Goal: Task Accomplishment & Management: Complete application form

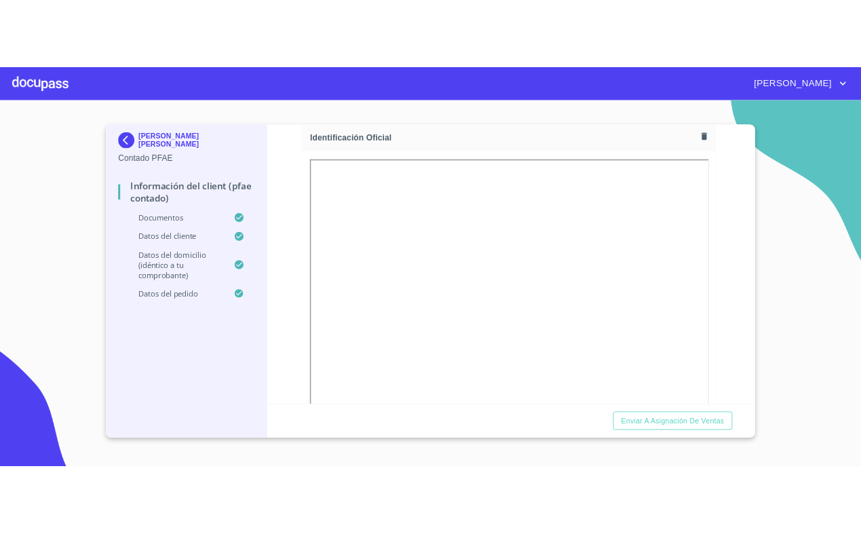
scroll to position [199, 0]
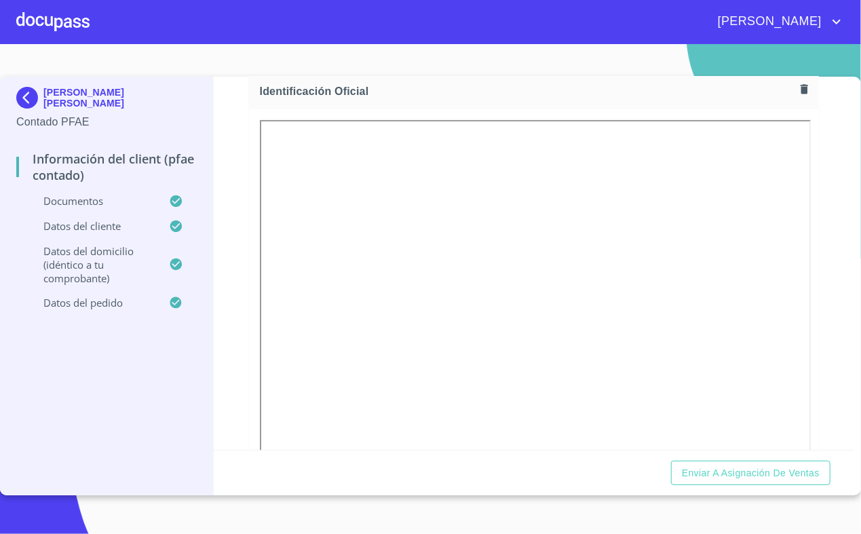
click at [90, 17] on div "[PERSON_NAME]" at bounding box center [467, 22] width 755 height 22
click at [59, 22] on div at bounding box center [52, 21] width 73 height 43
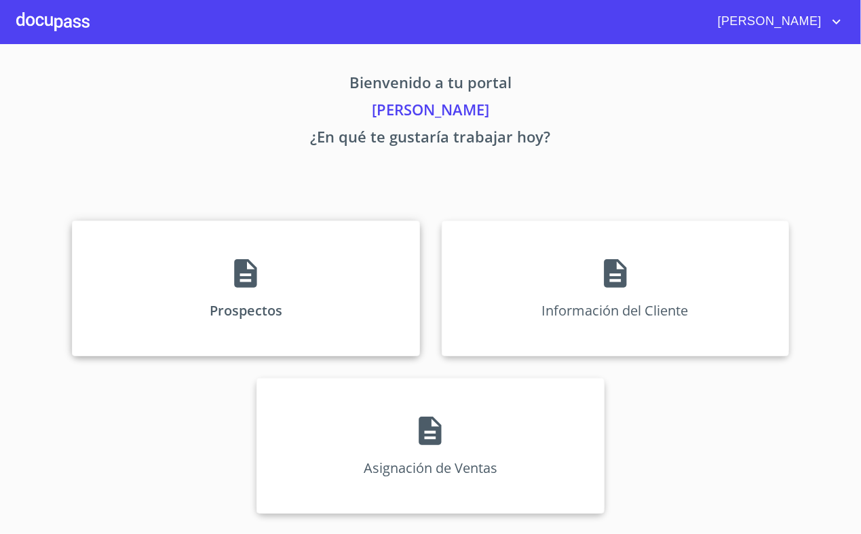
click at [282, 261] on div "Prospectos" at bounding box center [245, 289] width 347 height 136
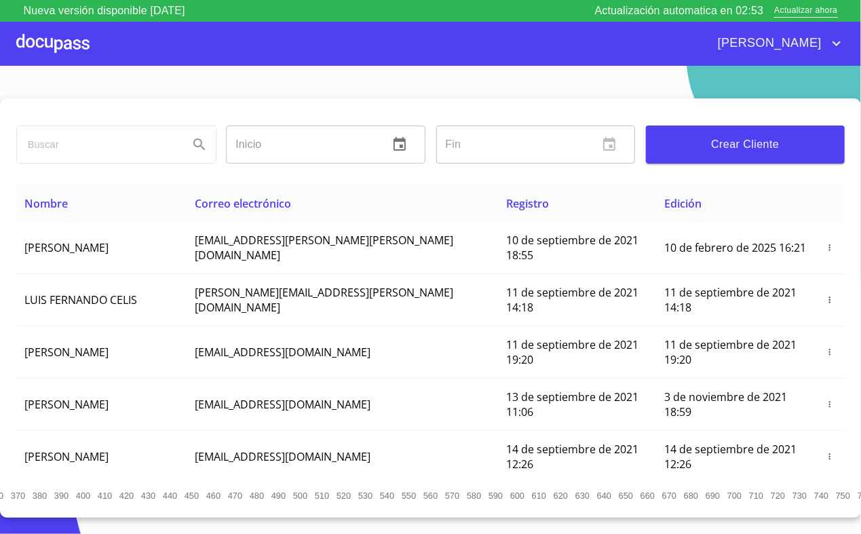
click at [81, 150] on input "search" at bounding box center [97, 144] width 161 height 37
type input "JOSE MANUEL HERNANDEZ GARCIA"
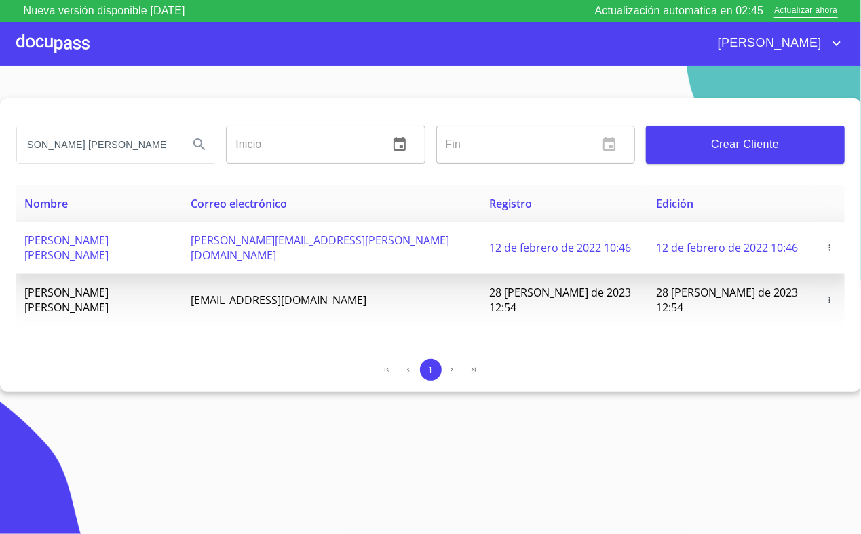
scroll to position [0, 0]
click at [352, 241] on span "jose.manuel@gmail.com" at bounding box center [320, 248] width 259 height 30
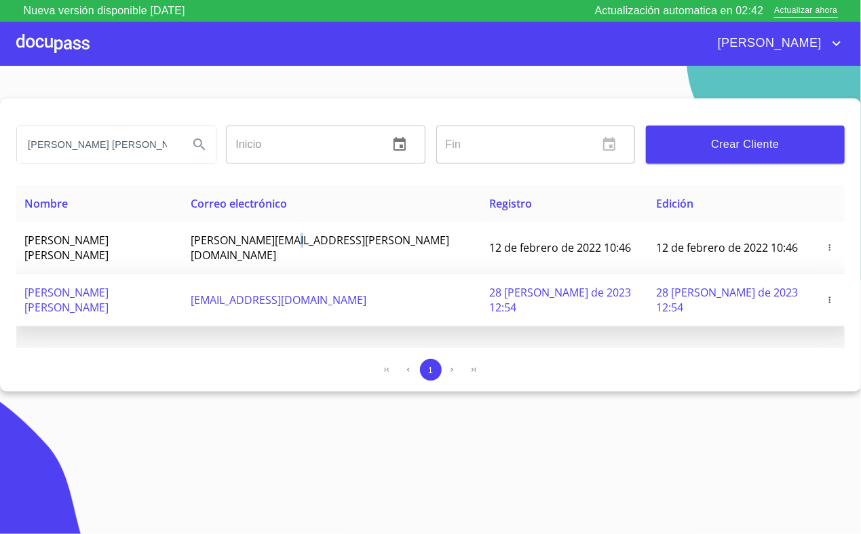
click at [825, 293] on button "button" at bounding box center [830, 300] width 14 height 14
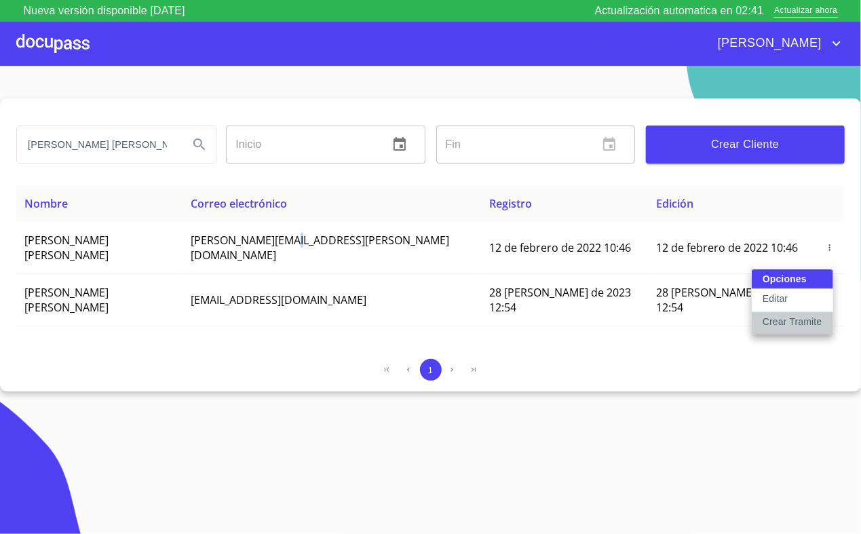
click at [814, 320] on p "Crear Tramite" at bounding box center [793, 322] width 60 height 14
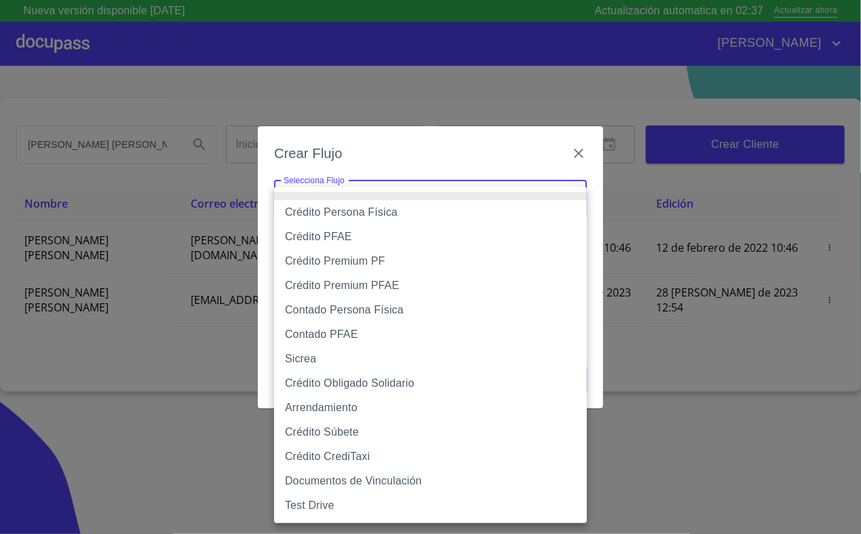
click at [432, 197] on body "Nueva versión disponible 4.02.02 Actualización automatica en 02:37 Actualizar a…" at bounding box center [430, 267] width 861 height 534
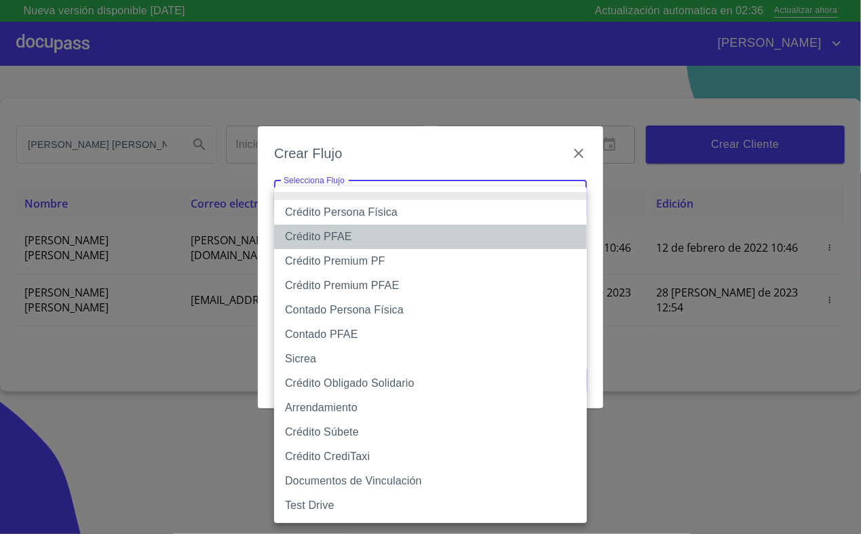
click at [380, 233] on li "Crédito PFAE" at bounding box center [430, 237] width 313 height 24
type input "60bfa0150d9865ccc24afd7c"
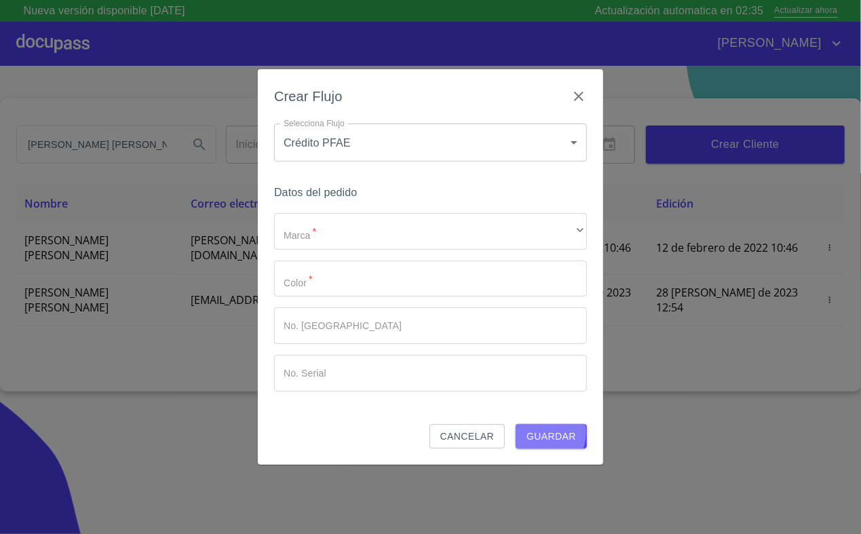
click at [538, 432] on span "Guardar" at bounding box center [552, 436] width 50 height 17
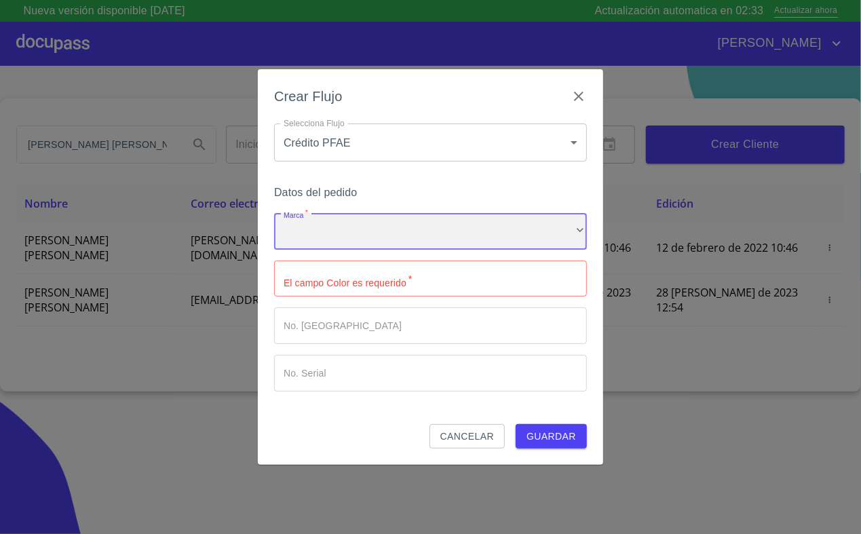
click at [394, 247] on div "​" at bounding box center [430, 231] width 313 height 37
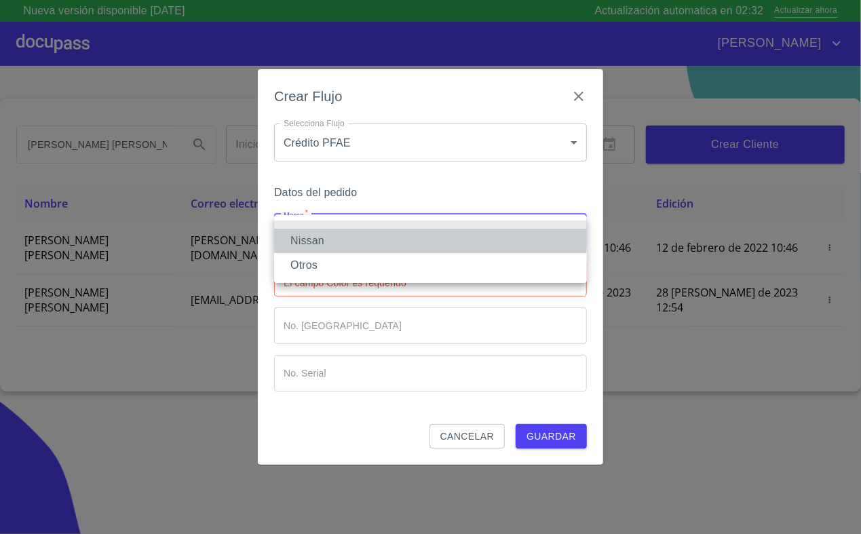
click at [391, 244] on li "Nissan" at bounding box center [430, 241] width 313 height 24
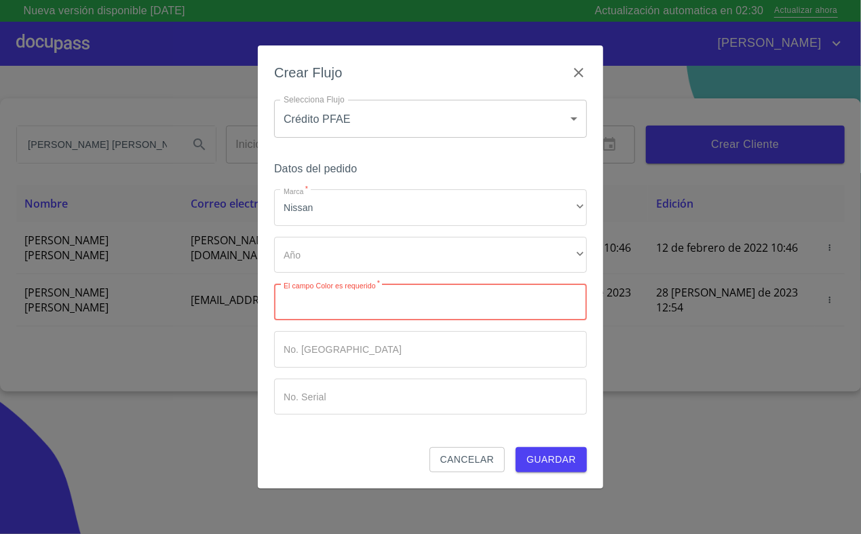
click at [378, 303] on input "Marca   *" at bounding box center [430, 302] width 313 height 37
type input "00"
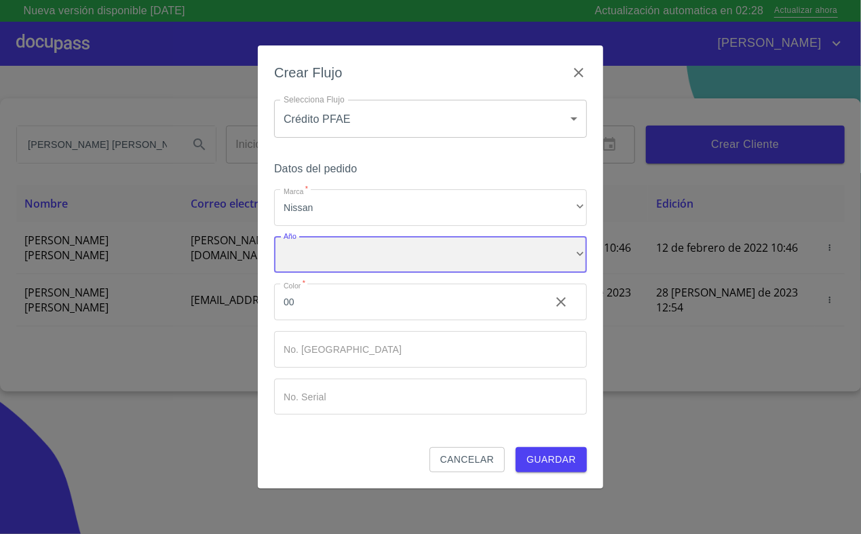
click at [387, 247] on div "​" at bounding box center [430, 255] width 313 height 37
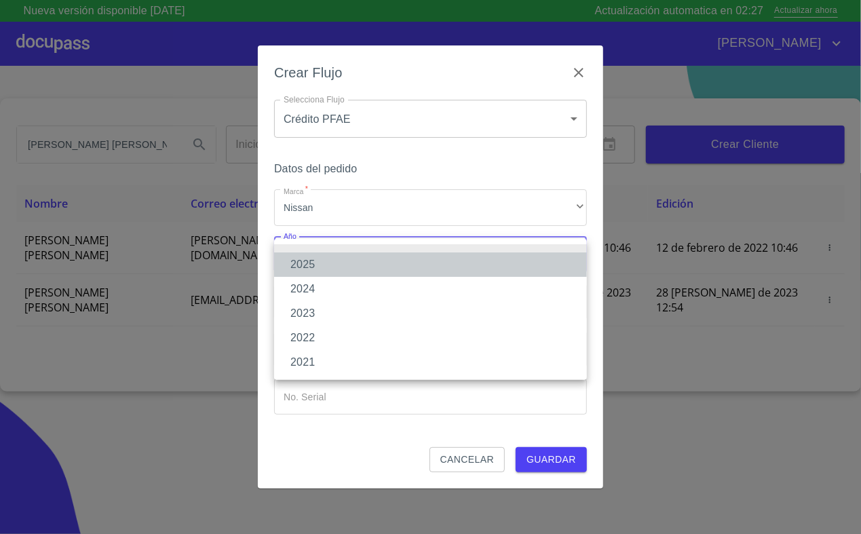
click at [362, 271] on li "2025" at bounding box center [430, 264] width 313 height 24
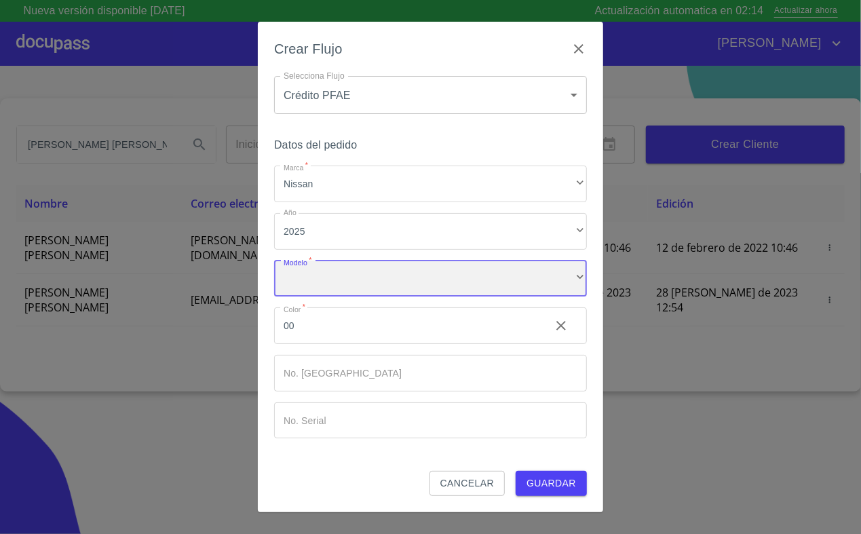
click at [371, 285] on div "​" at bounding box center [430, 279] width 313 height 37
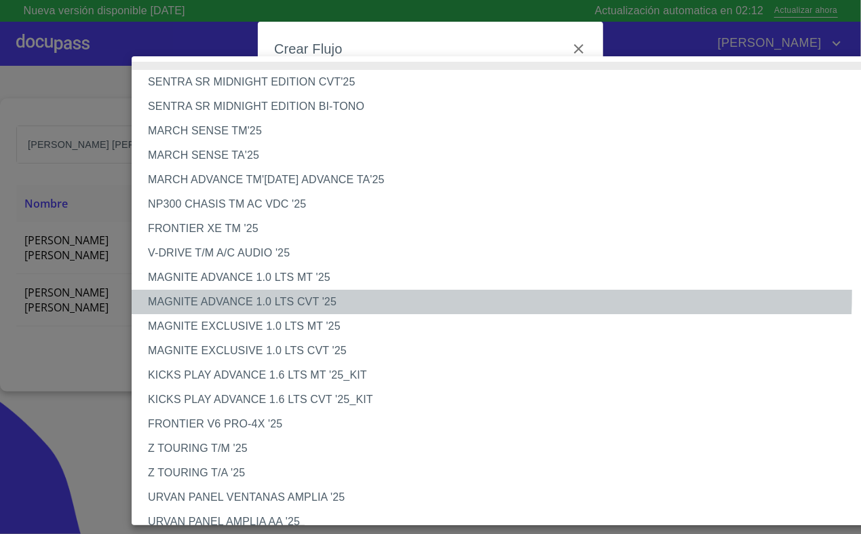
click at [326, 292] on li "MAGNITE ADVANCE 1.0 LTS CVT '25" at bounding box center [512, 302] width 761 height 24
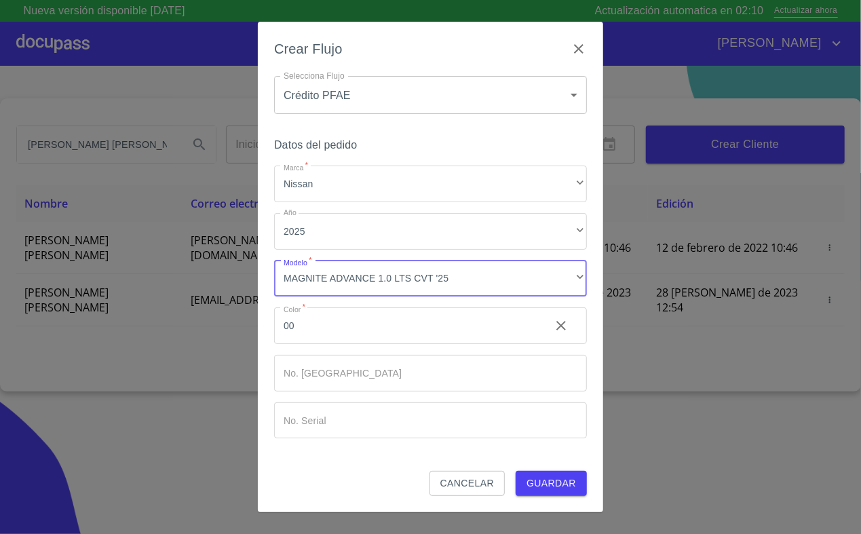
click at [544, 482] on span "Guardar" at bounding box center [552, 483] width 50 height 17
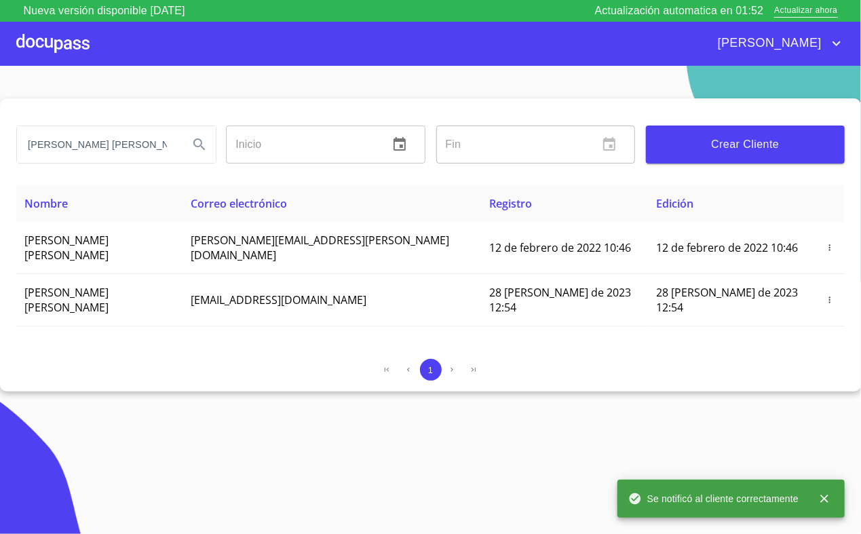
click at [52, 54] on div at bounding box center [52, 43] width 73 height 43
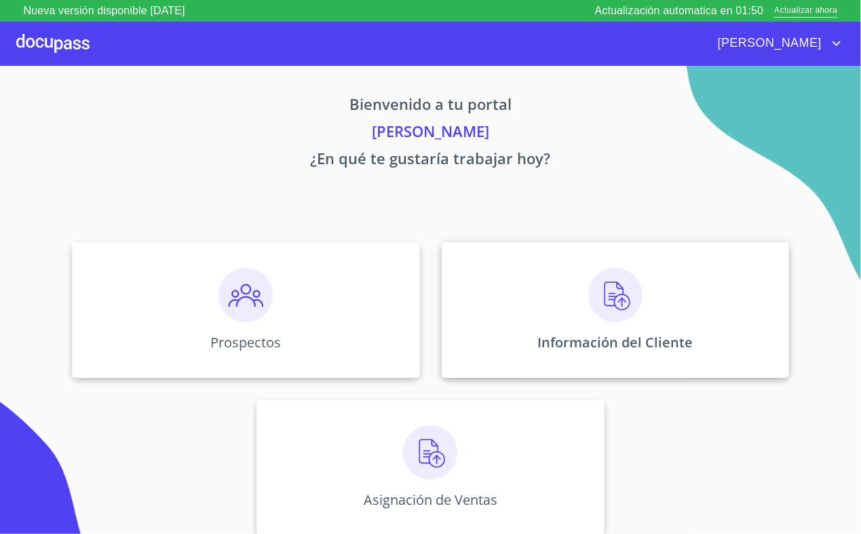
click at [613, 311] on img at bounding box center [615, 295] width 54 height 54
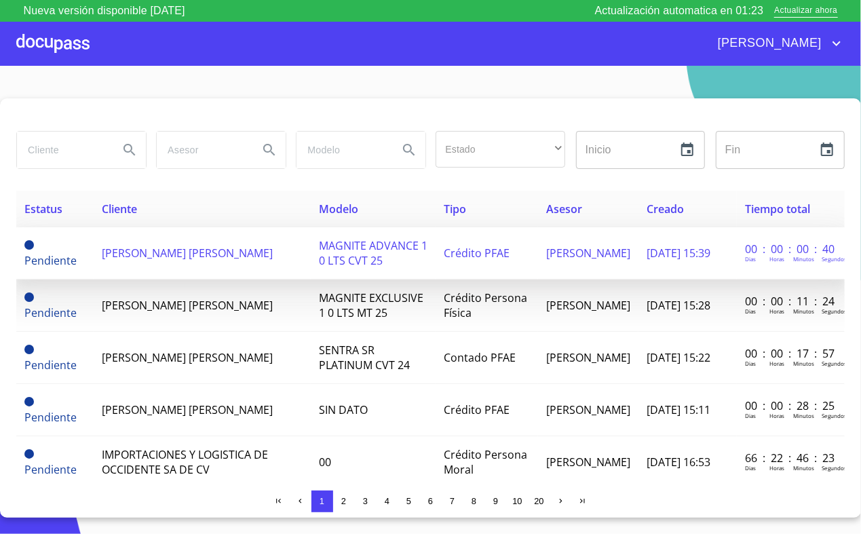
click at [419, 259] on td "MAGNITE ADVANCE 1 0 LTS CVT 25" at bounding box center [373, 253] width 125 height 52
click at [208, 242] on td "[PERSON_NAME] [PERSON_NAME]" at bounding box center [202, 253] width 217 height 52
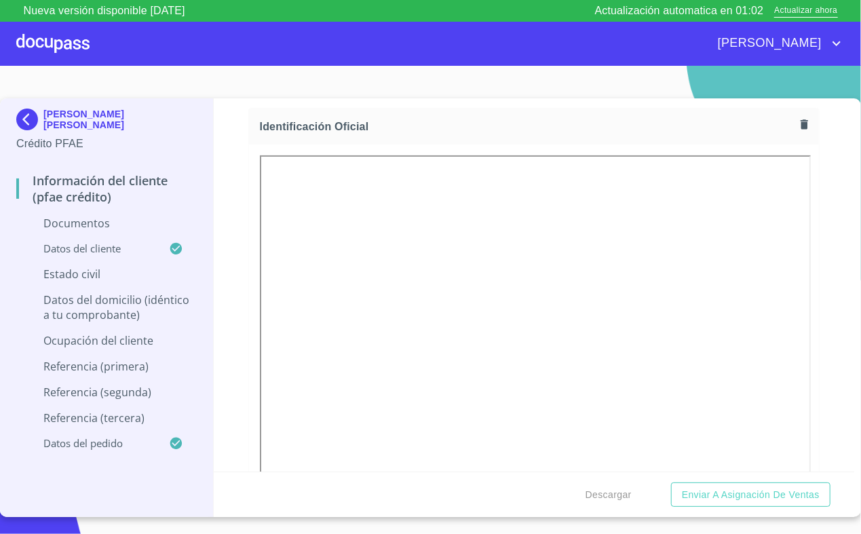
scroll to position [187, 0]
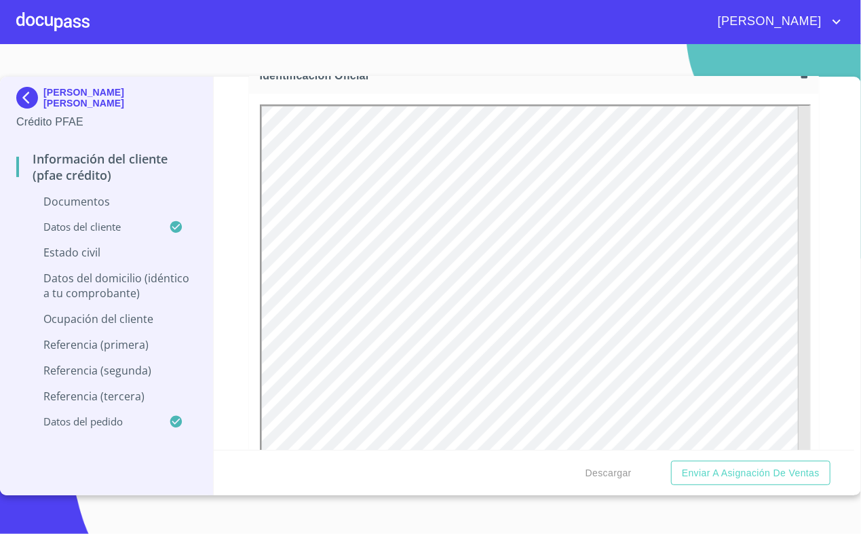
scroll to position [217, 0]
